Goal: Navigation & Orientation: Find specific page/section

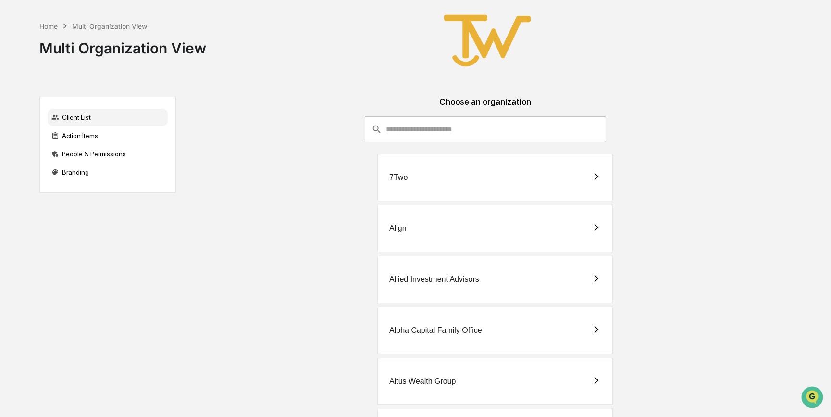
click at [446, 178] on div "7Two" at bounding box center [494, 177] width 235 height 47
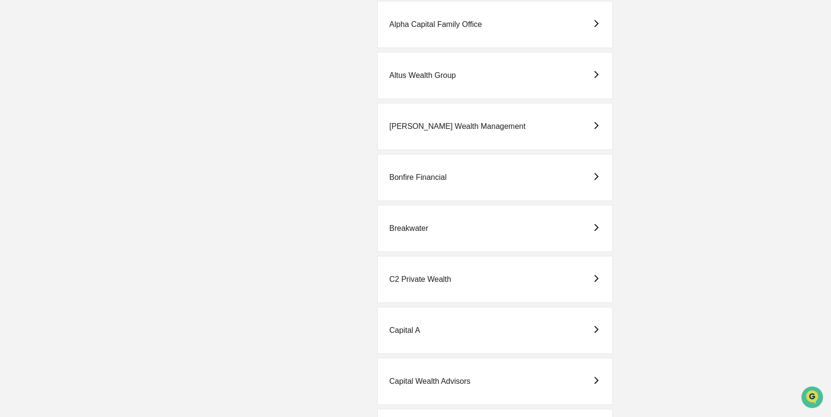
click at [441, 228] on div "Breakwater" at bounding box center [494, 228] width 235 height 47
click at [497, 283] on div "C2 Private Wealth" at bounding box center [494, 279] width 235 height 47
